Goal: Check status: Check status

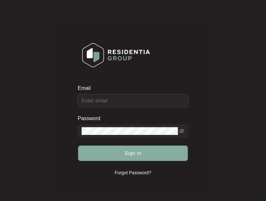
type input "[EMAIL_ADDRESS][DOMAIN_NAME]"
click at [150, 155] on button "Sign in" at bounding box center [133, 152] width 110 height 15
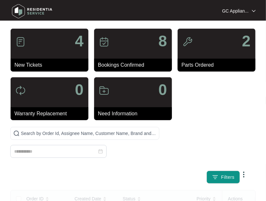
click at [26, 50] on div "4" at bounding box center [50, 44] width 78 height 30
click at [79, 41] on p "4" at bounding box center [79, 40] width 9 height 15
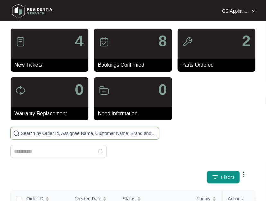
click at [117, 132] on input "text" at bounding box center [89, 133] width 136 height 7
paste input "641103"
type input "641103"
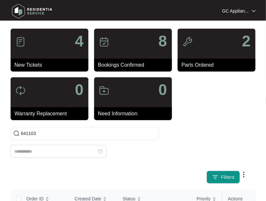
click at [224, 127] on div "641103 Filters" at bounding box center [133, 155] width 251 height 57
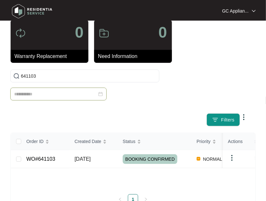
scroll to position [64, 0]
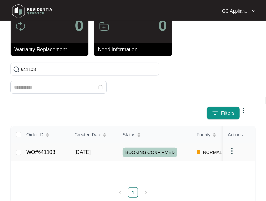
click at [39, 153] on link "WO#641103" at bounding box center [40, 151] width 29 height 5
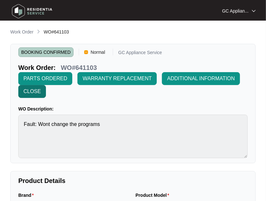
click at [33, 93] on span "CLOSE" at bounding box center [31, 91] width 17 height 8
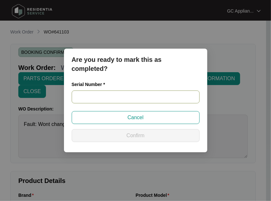
click at [97, 97] on input "text" at bounding box center [136, 96] width 128 height 13
paste input "23080653050100075"
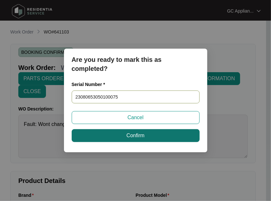
type input "23080653050100075"
click at [117, 139] on button "Confirm" at bounding box center [136, 135] width 128 height 13
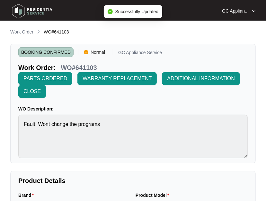
type input "23080653050100075"
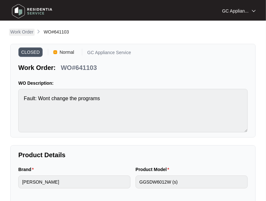
click at [16, 32] on p "Work Order" at bounding box center [21, 32] width 23 height 6
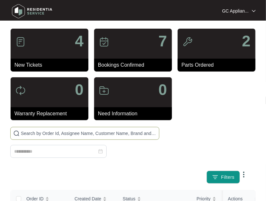
drag, startPoint x: 33, startPoint y: 131, endPoint x: 49, endPoint y: 130, distance: 15.1
click at [36, 131] on input "text" at bounding box center [89, 133] width 136 height 7
type input "644044"
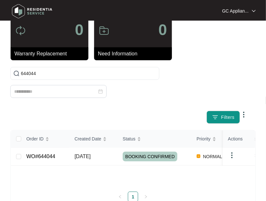
scroll to position [64, 0]
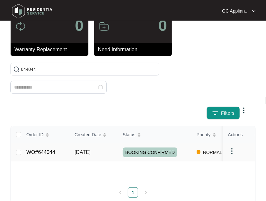
click at [39, 150] on div "Order ID Created Date Status Priority Brand Assignee Model Customer Name Purcha…" at bounding box center [133, 161] width 244 height 71
click at [39, 151] on link "WO#644044" at bounding box center [40, 151] width 29 height 5
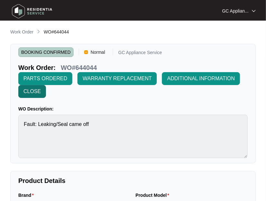
click at [27, 91] on span "CLOSE" at bounding box center [31, 91] width 17 height 8
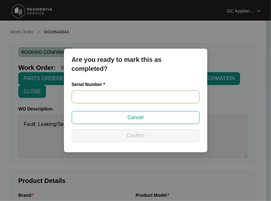
click at [93, 96] on input "text" at bounding box center [136, 96] width 128 height 13
paste input "640N965650144235J00107"
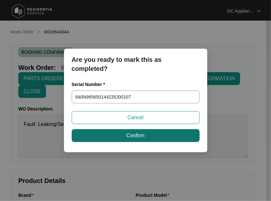
type input "640N965650144235J00107"
click at [101, 136] on button "Confirm" at bounding box center [136, 135] width 128 height 13
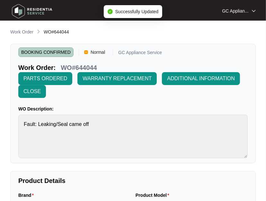
type input "640N965650144235J00107"
